Goal: Information Seeking & Learning: Learn about a topic

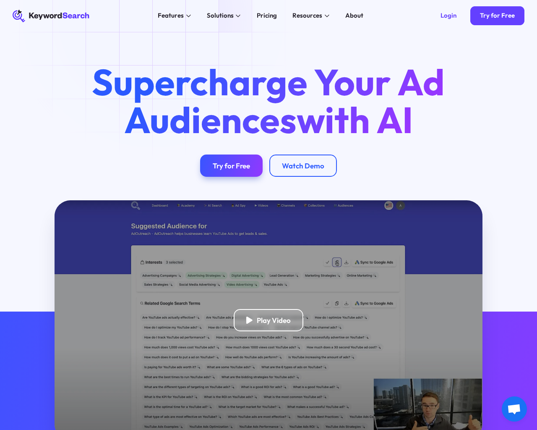
click at [102, 430] on html "KeywordSearch Features AI Audience Builder Supercharge your Google and YouTube …" at bounding box center [268, 215] width 537 height 430
click at [76, 430] on html "KeywordSearch Features AI Audience Builder Supercharge your Google and YouTube …" at bounding box center [268, 215] width 537 height 430
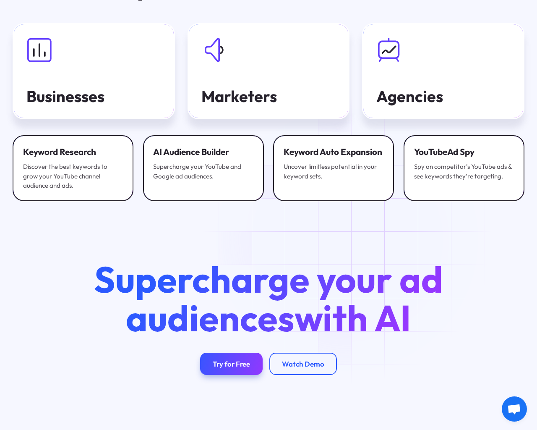
scroll to position [2681, 0]
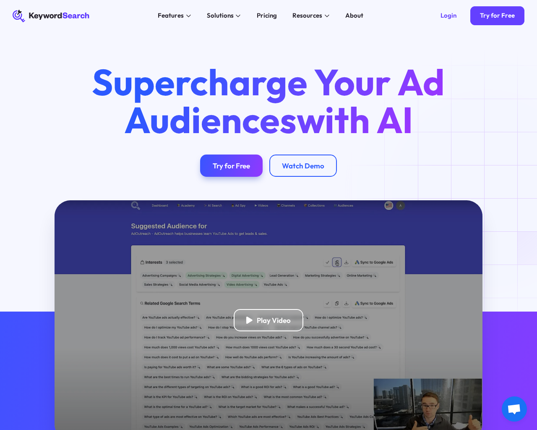
click at [42, 430] on html "KeywordSearch Features AI Audience Builder Supercharge your Google and YouTube …" at bounding box center [268, 215] width 537 height 430
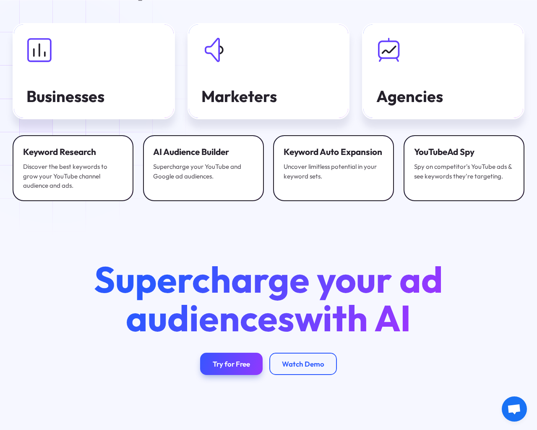
scroll to position [2681, 0]
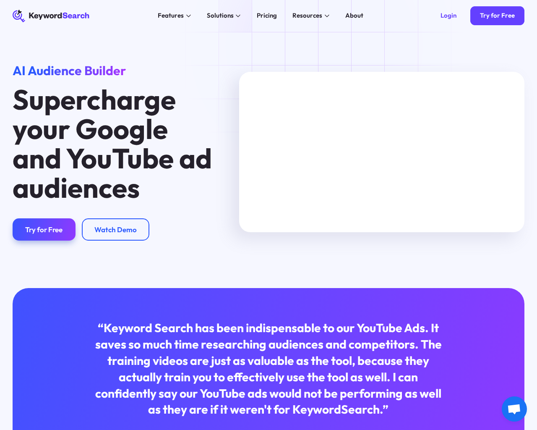
click at [39, 430] on html "KeywordSearch Features AI Audience Builder Supercharge your Google and YouTube …" at bounding box center [268, 215] width 537 height 430
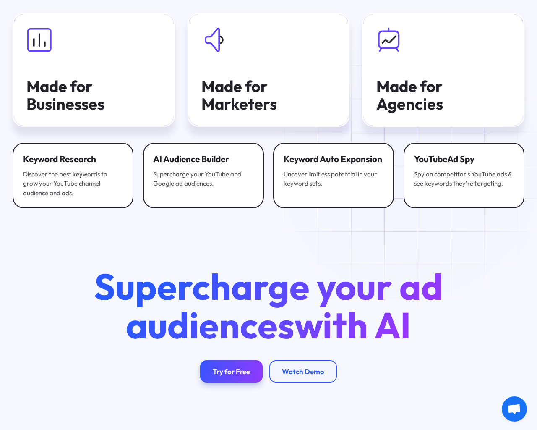
scroll to position [2479, 0]
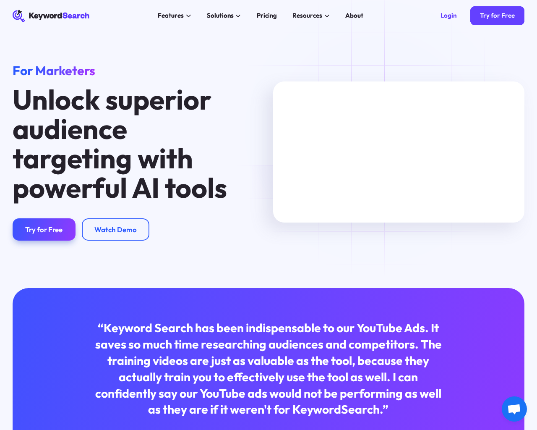
click at [58, 430] on html "KeywordSearch Features AI Audience Builder Supercharge your Google and YouTube …" at bounding box center [268, 215] width 537 height 430
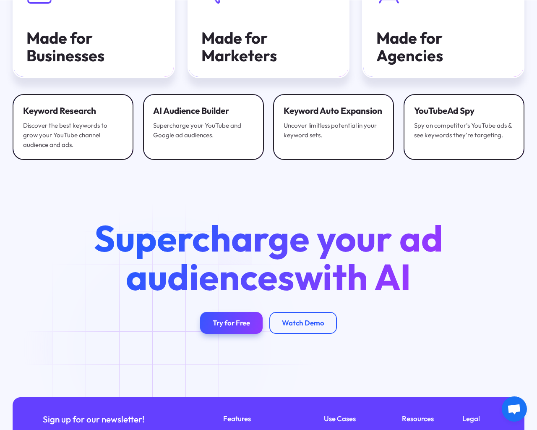
scroll to position [1800, 0]
